Goal: Transaction & Acquisition: Obtain resource

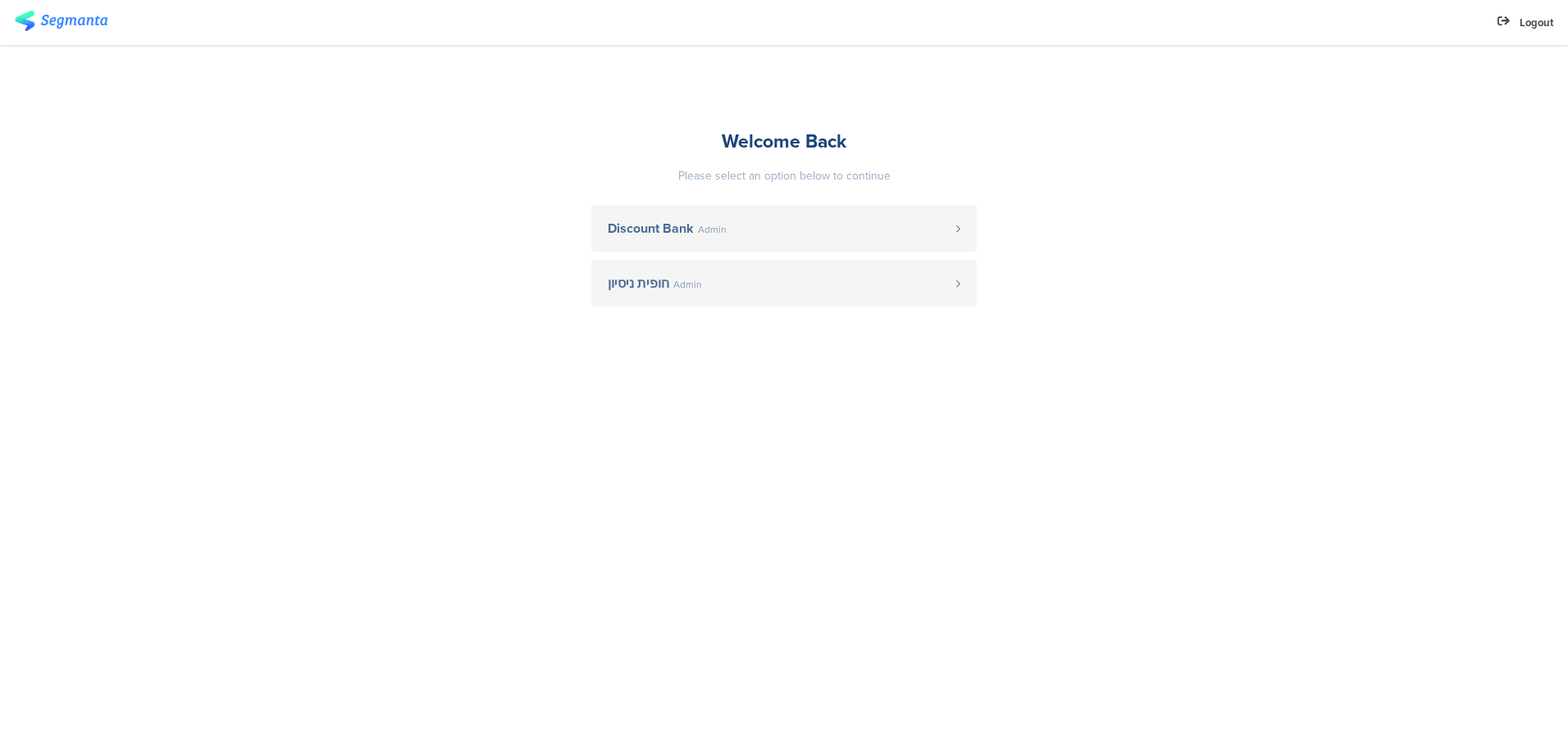
click at [650, 222] on span "Discount Bank" at bounding box center [650, 228] width 86 height 13
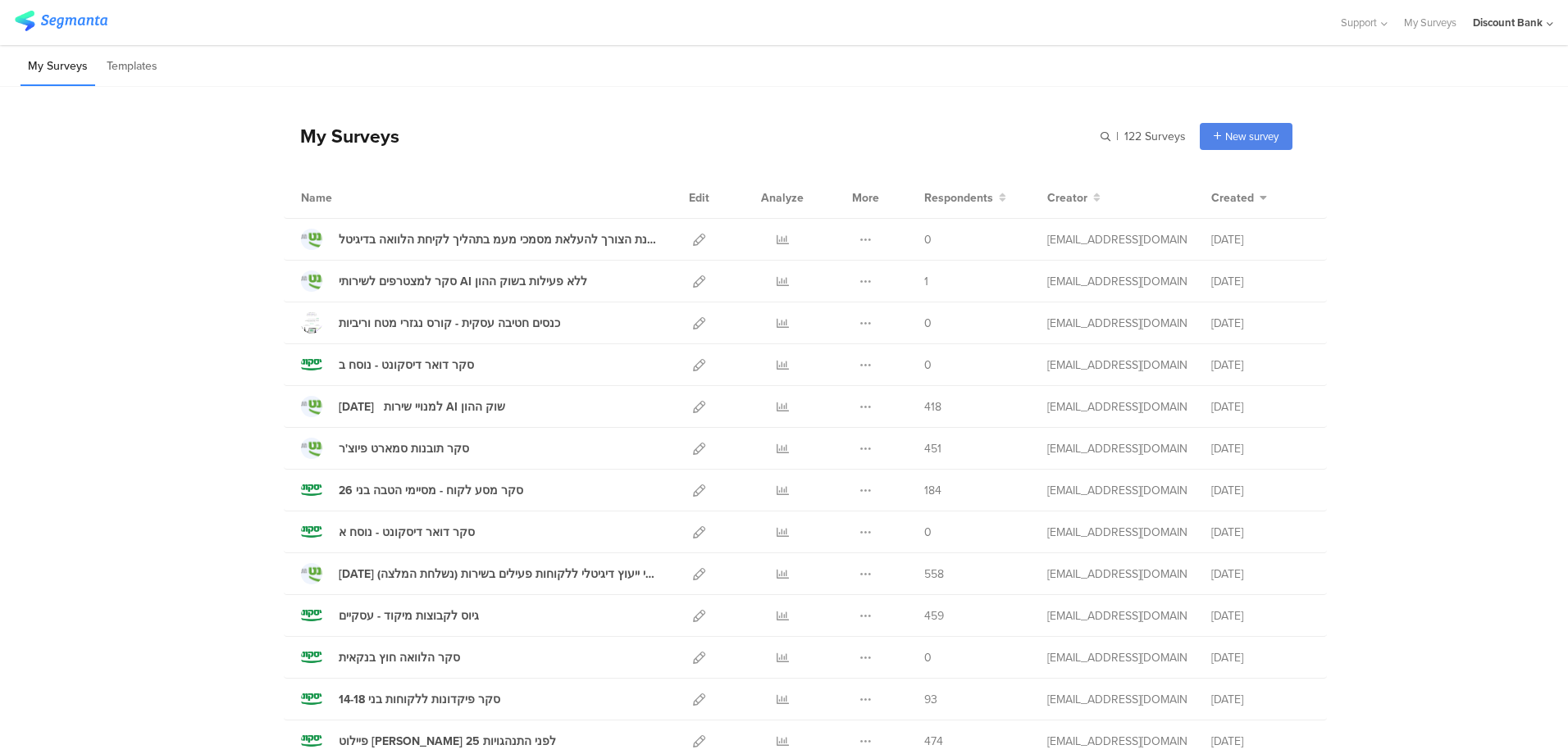
click at [421, 412] on div "[DATE] למנויי שירות AI שוק ההון" at bounding box center [421, 407] width 166 height 17
click at [777, 410] on icon at bounding box center [783, 407] width 12 height 12
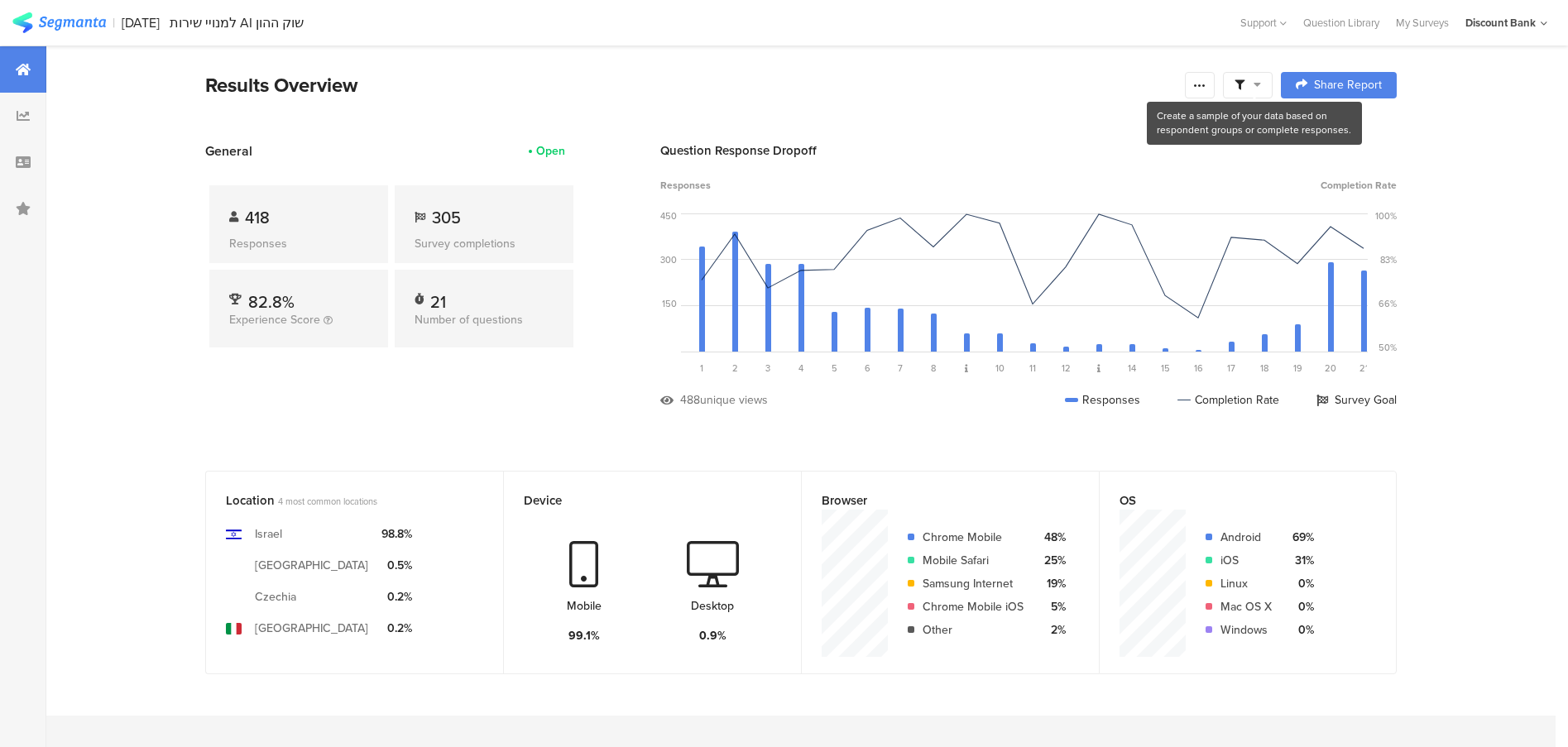
click at [1261, 87] on icon at bounding box center [1257, 83] width 7 height 11
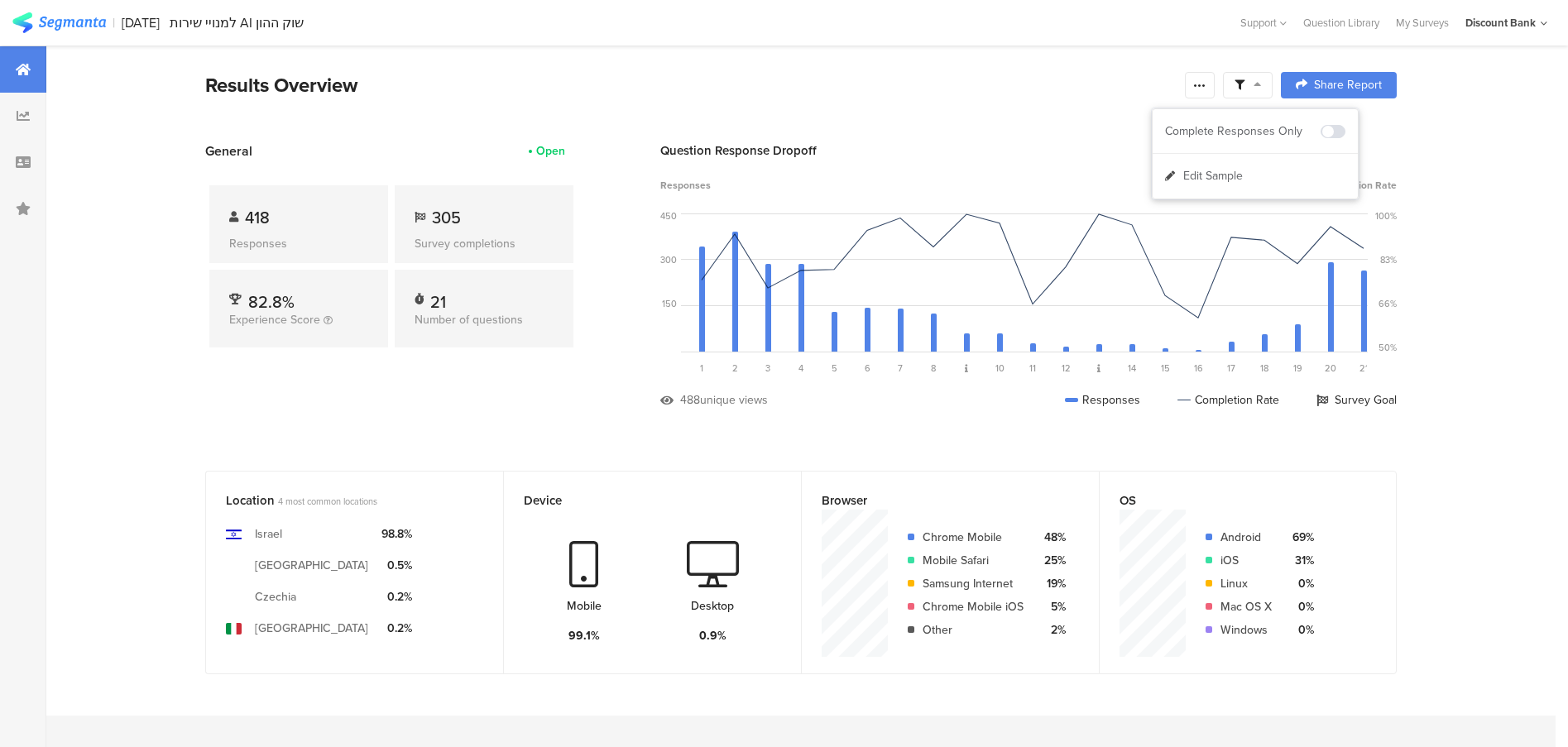
click at [1206, 87] on icon at bounding box center [1199, 84] width 13 height 13
click at [1050, 251] on span "Export Results" at bounding box center [1028, 252] width 75 height 18
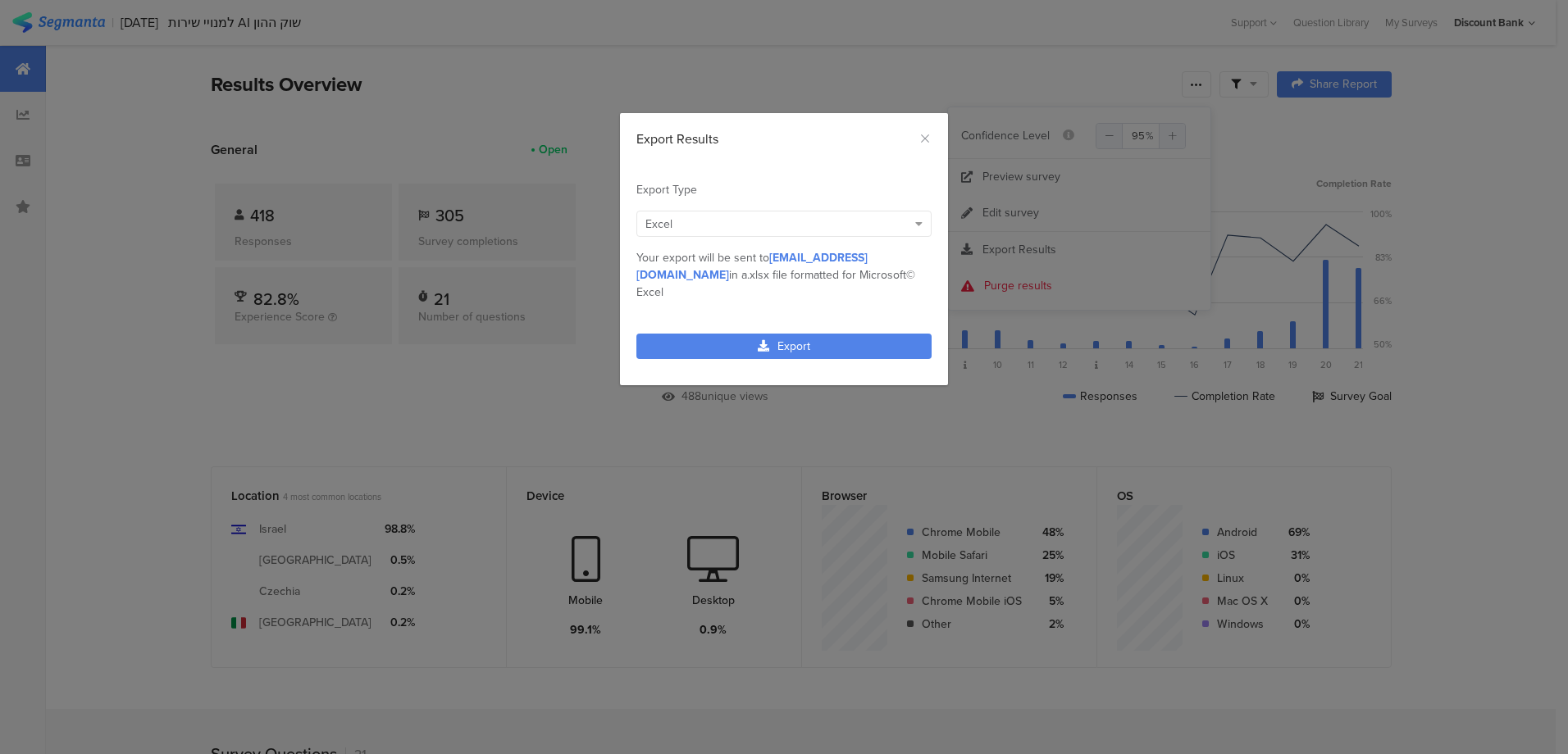
click at [736, 333] on link "Export" at bounding box center [784, 346] width 295 height 25
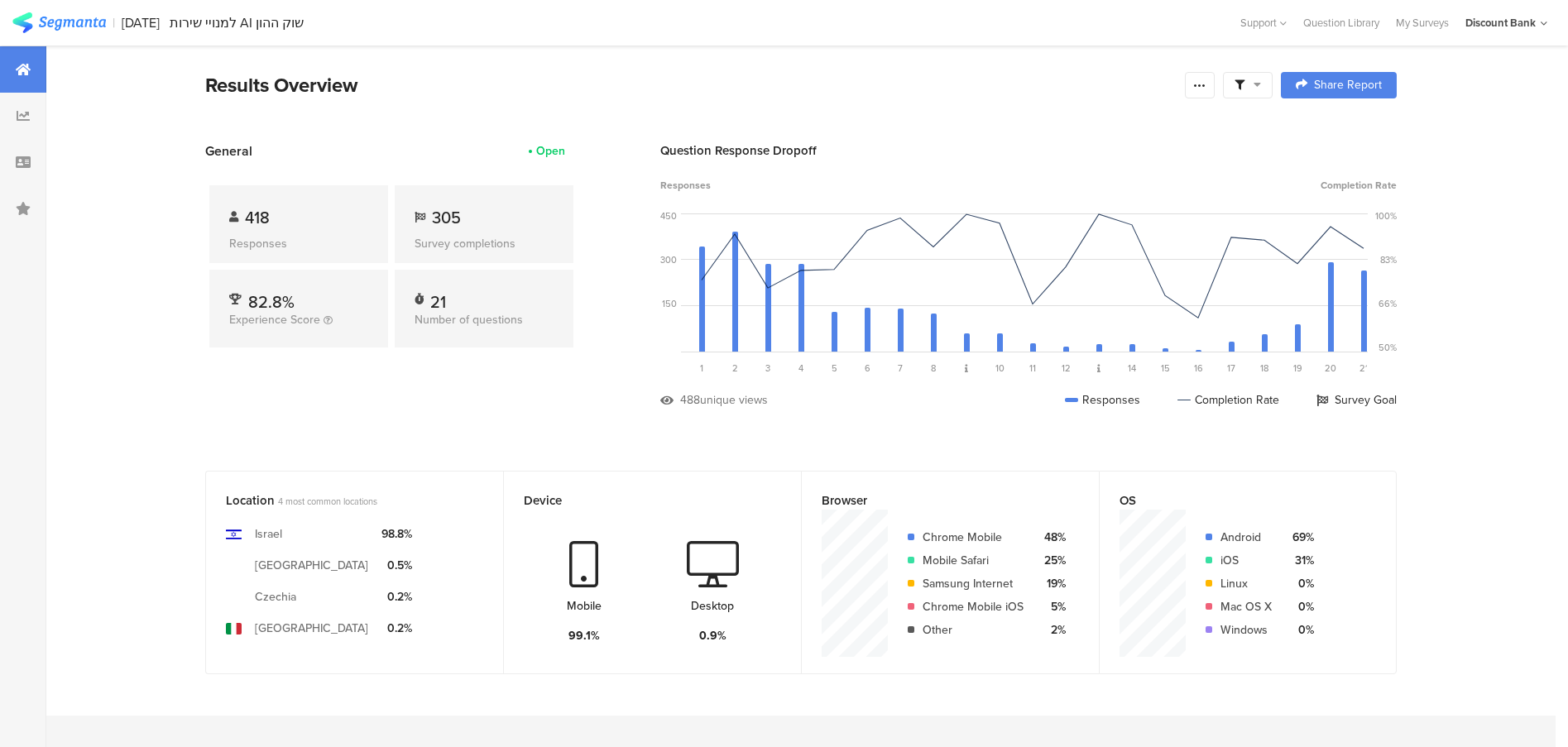
scroll to position [47, 0]
